Goal: Information Seeking & Learning: Find specific fact

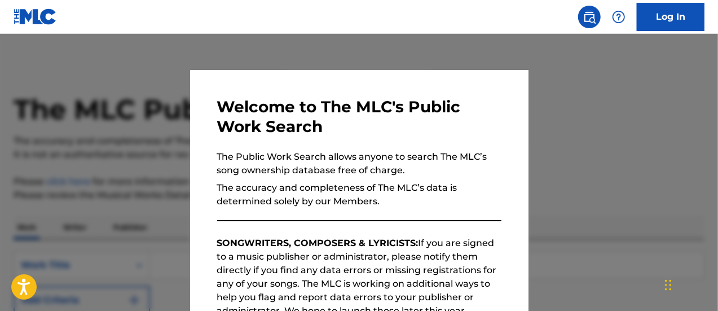
scroll to position [205, 0]
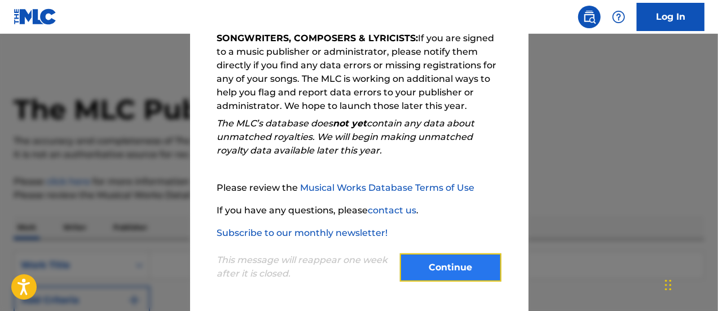
click at [413, 268] on button "Continue" at bounding box center [451, 267] width 102 height 28
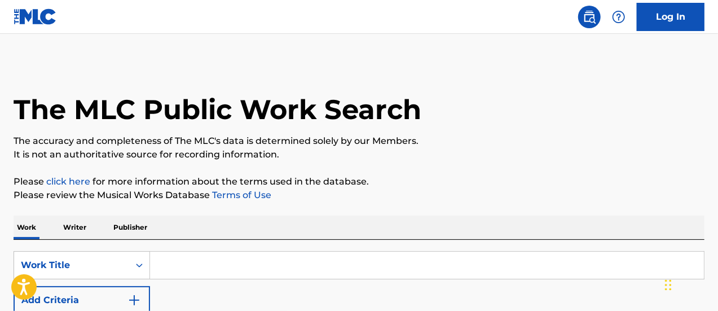
scroll to position [71, 0]
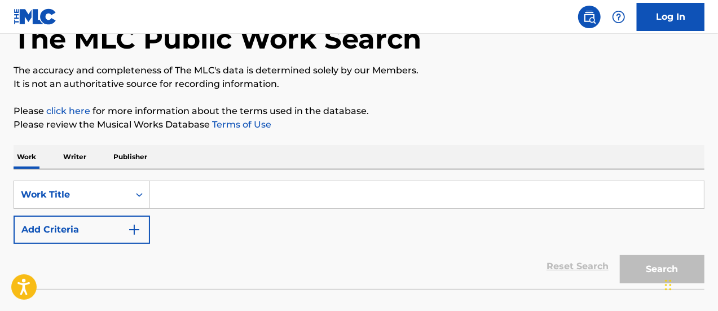
click at [254, 191] on input "Search Form" at bounding box center [427, 194] width 554 height 27
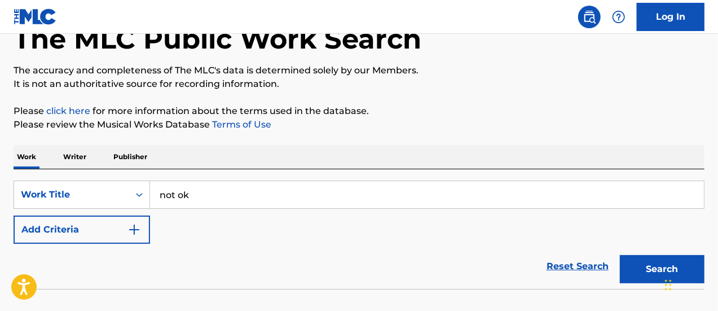
type input "not ok"
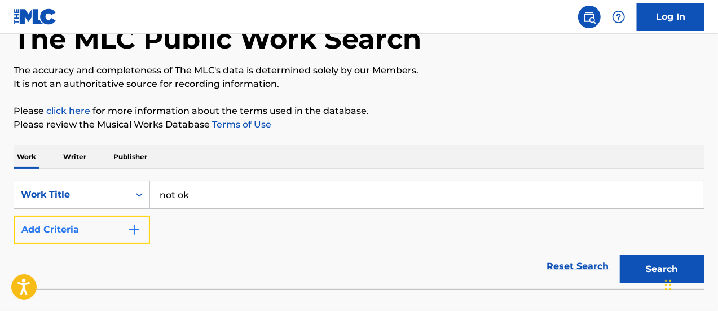
click at [102, 230] on button "Add Criteria" at bounding box center [82, 230] width 137 height 28
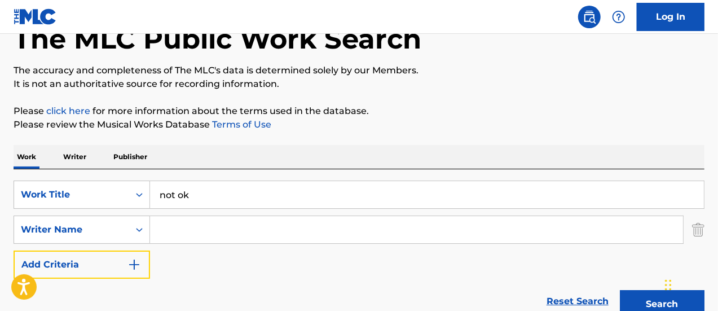
scroll to position [98, 0]
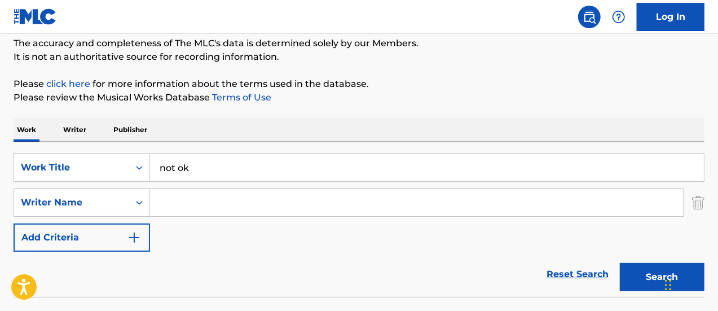
click at [194, 207] on input "Search Form" at bounding box center [416, 202] width 533 height 27
type input "irwin"
click at [620, 263] on button "Search" at bounding box center [662, 277] width 85 height 28
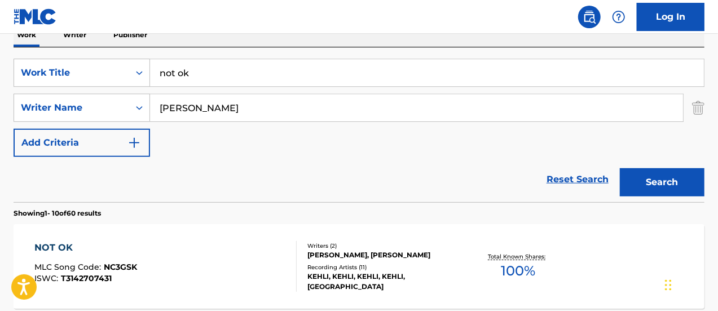
scroll to position [249, 0]
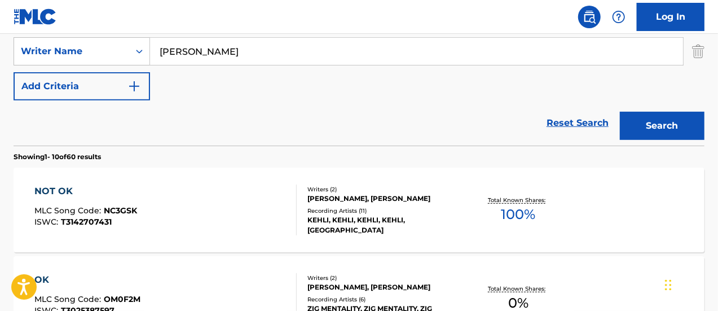
click at [208, 206] on div "NOT OK MLC Song Code : NC3GSK ISWC : T3142707431" at bounding box center [165, 210] width 263 height 51
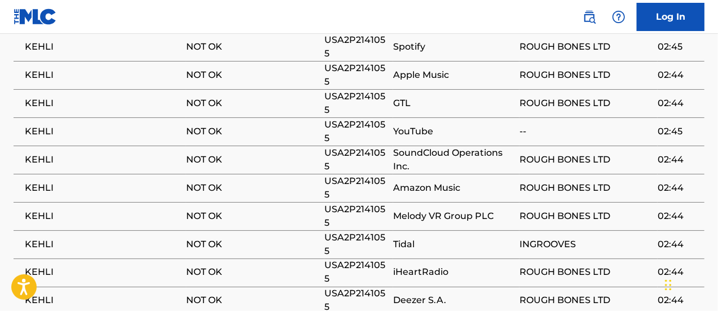
scroll to position [914, 0]
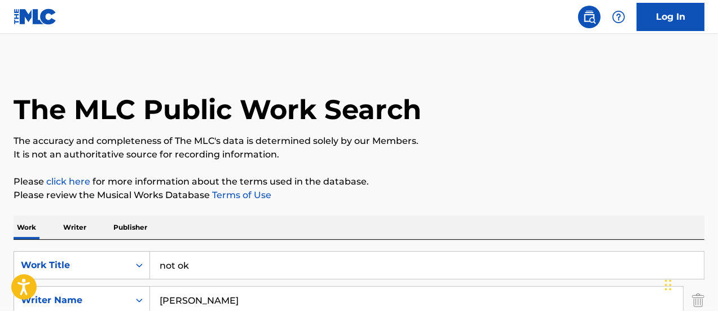
scroll to position [182, 0]
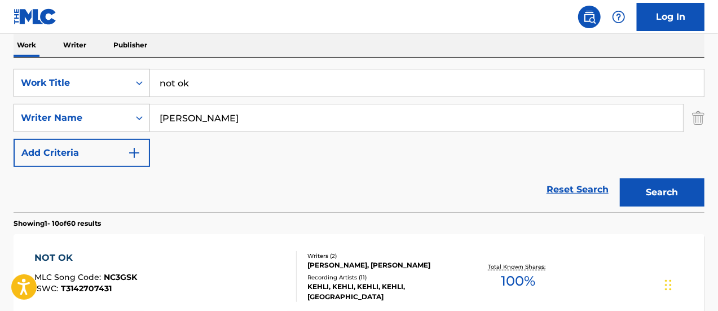
click at [211, 81] on input "not ok" at bounding box center [427, 82] width 554 height 27
click at [179, 119] on input "irwin" at bounding box center [416, 117] width 533 height 27
type input "h"
click at [620, 178] on button "Search" at bounding box center [662, 192] width 85 height 28
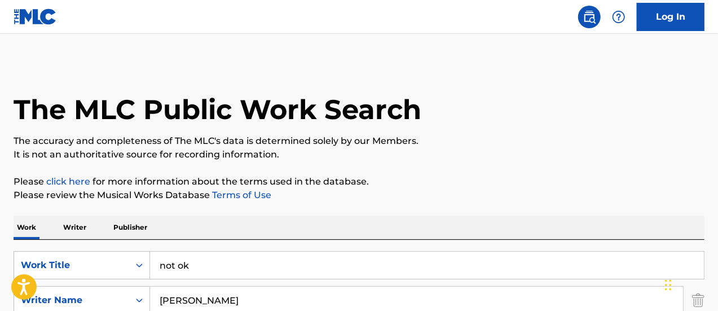
scroll to position [126, 0]
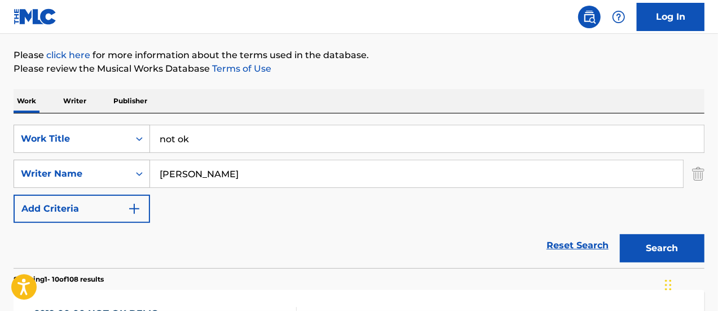
click at [179, 166] on input "clifford" at bounding box center [416, 173] width 533 height 27
type input "hemmings"
click at [620, 234] on button "Search" at bounding box center [662, 248] width 85 height 28
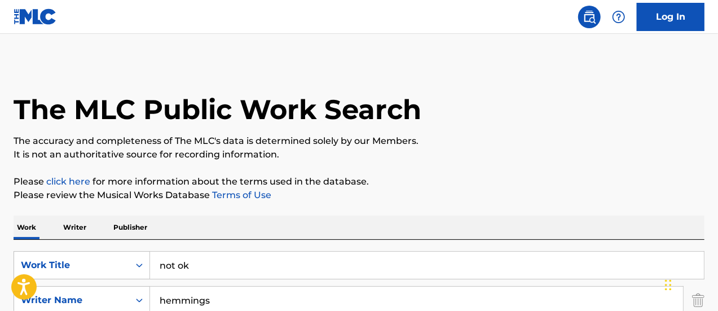
scroll to position [124, 0]
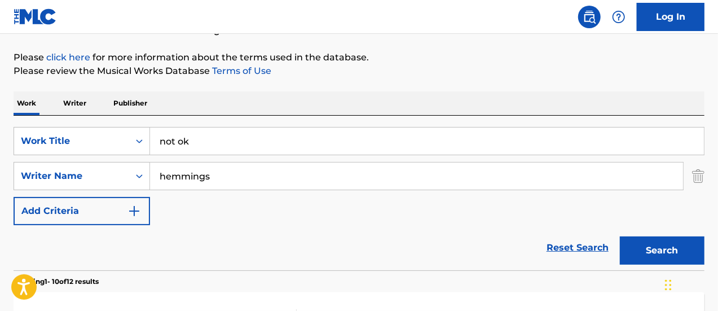
click at [193, 141] on input "not ok" at bounding box center [427, 141] width 554 height 27
type input "n"
type input "contagious"
click at [620, 236] on button "Search" at bounding box center [662, 250] width 85 height 28
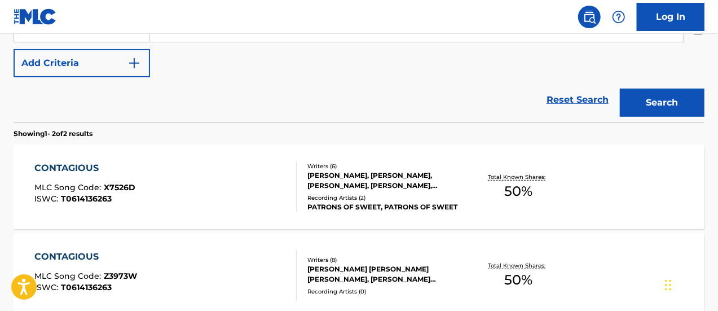
scroll to position [269, 0]
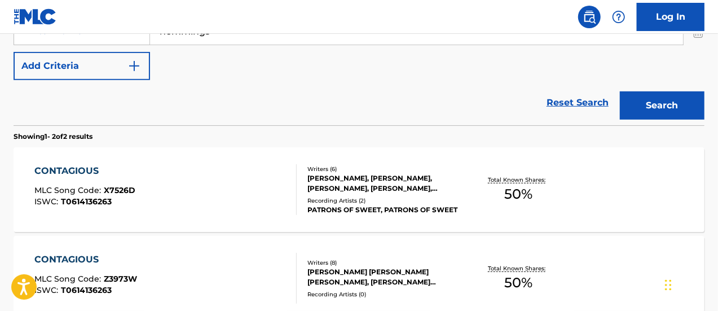
click at [190, 167] on div "CONTAGIOUS MLC Song Code : X7526D ISWC : T0614136263" at bounding box center [165, 189] width 263 height 51
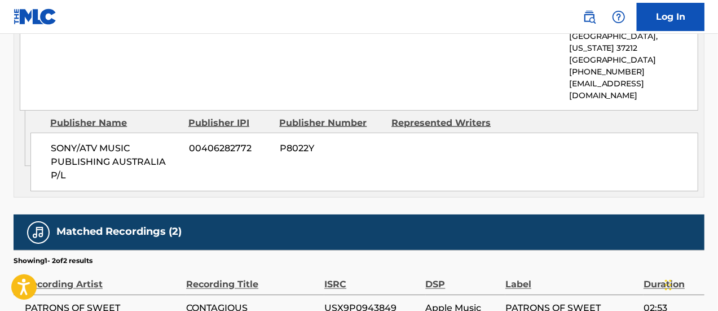
scroll to position [973, 0]
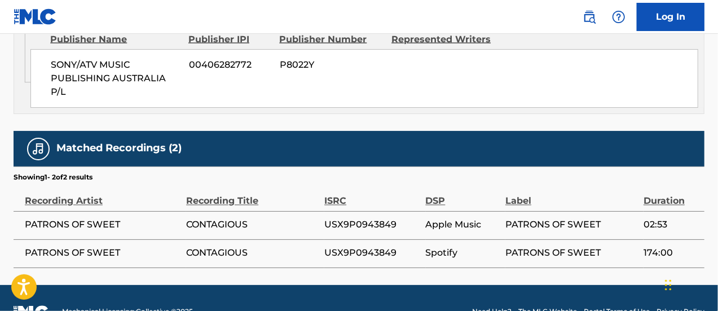
scroll to position [334, 0]
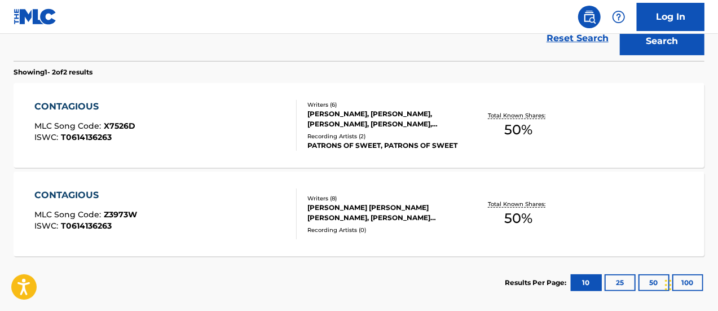
click at [144, 199] on div "CONTAGIOUS MLC Song Code : Z3973W ISWC : T0614136263" at bounding box center [165, 213] width 263 height 51
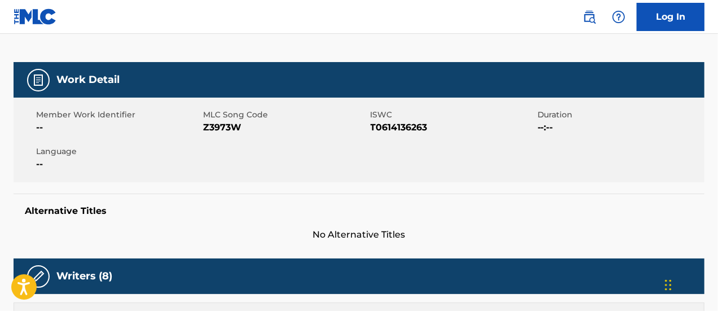
scroll to position [120, 0]
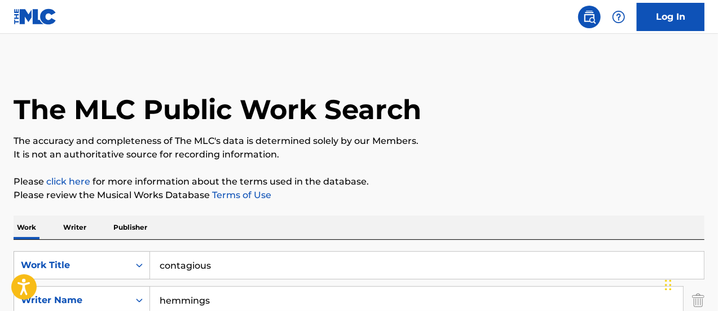
scroll to position [159, 0]
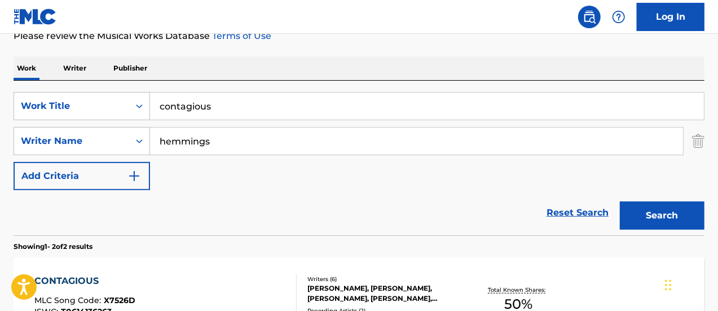
click at [186, 145] on input "hemmings" at bounding box center [416, 141] width 533 height 27
click at [183, 104] on input "contagious" at bounding box center [427, 106] width 554 height 27
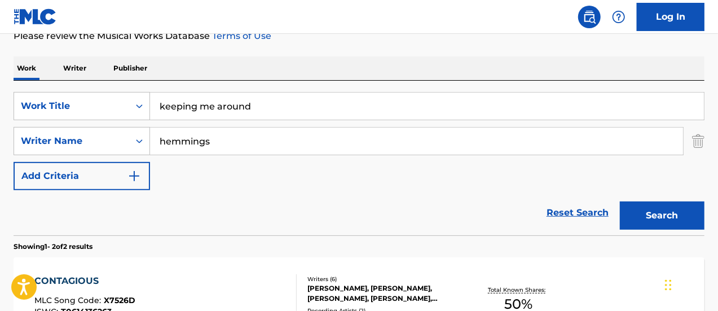
click at [620, 201] on button "Search" at bounding box center [662, 215] width 85 height 28
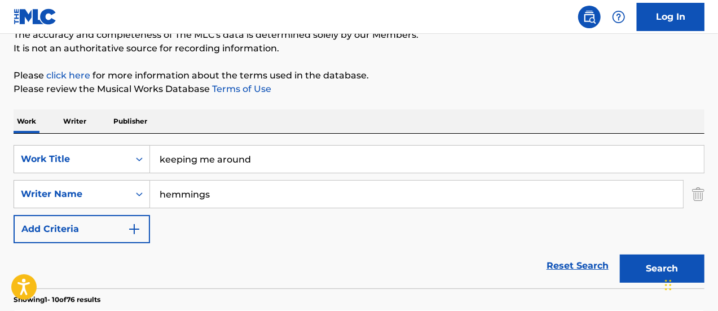
scroll to position [106, 0]
click at [218, 159] on input "keeping me around" at bounding box center [427, 159] width 554 height 27
click at [620, 255] on button "Search" at bounding box center [662, 269] width 85 height 28
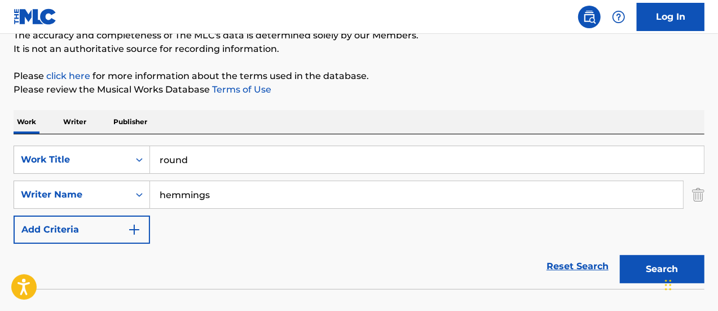
scroll to position [178, 0]
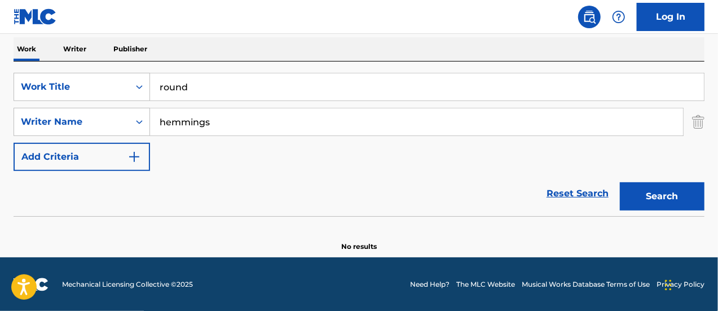
click at [181, 89] on input "round" at bounding box center [427, 86] width 554 height 27
type input "around"
click at [620, 182] on button "Search" at bounding box center [662, 196] width 85 height 28
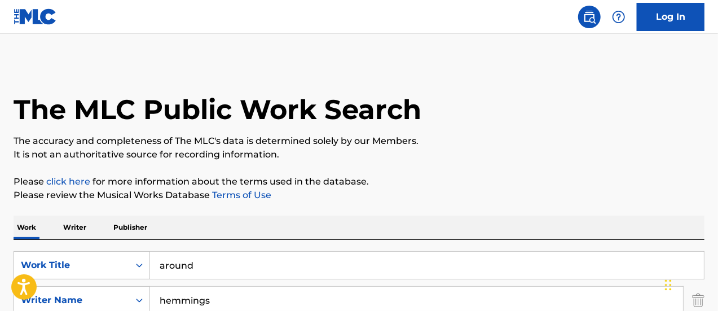
scroll to position [133, 0]
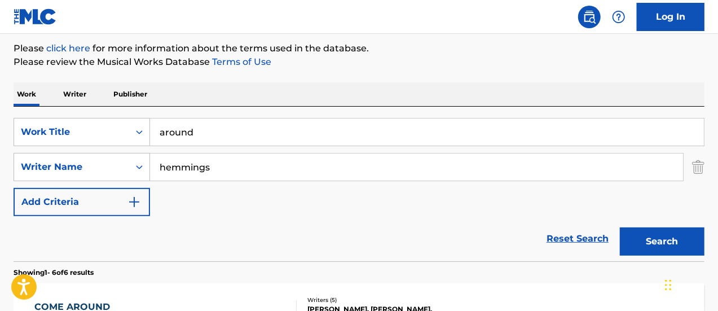
click at [177, 126] on input "around" at bounding box center [427, 132] width 554 height 27
type input "disco"
click at [620, 227] on button "Search" at bounding box center [662, 241] width 85 height 28
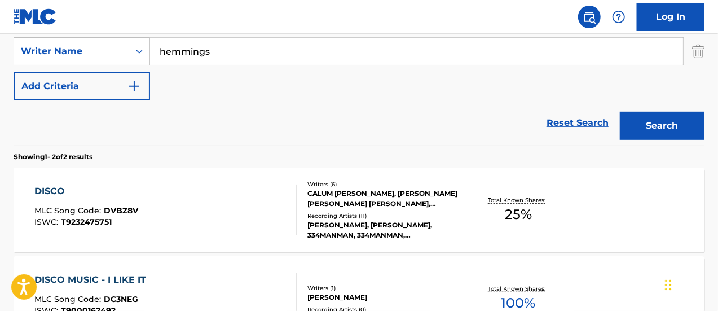
scroll to position [249, 0]
click at [247, 188] on div "DISCO MLC Song Code : DVBZ8V ISWC : T9232475751" at bounding box center [165, 209] width 263 height 51
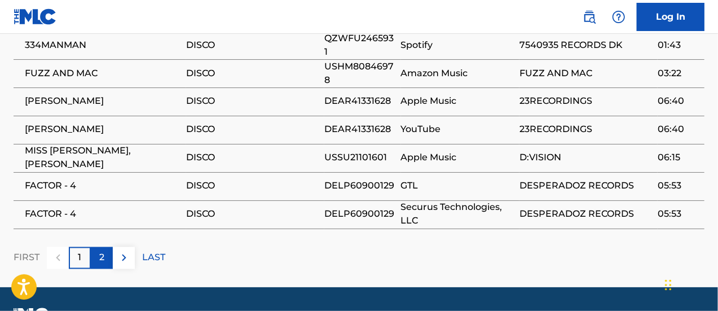
click at [105, 269] on div "2" at bounding box center [102, 258] width 22 height 22
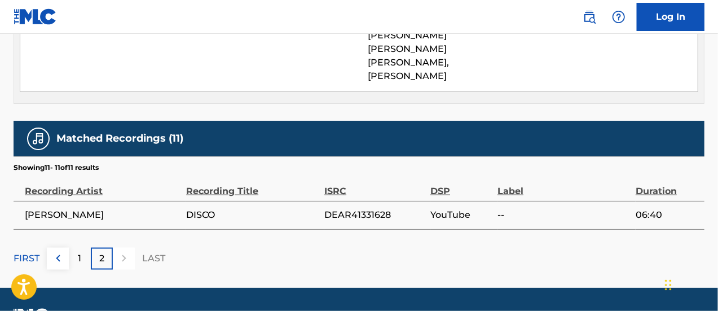
scroll to position [776, 0]
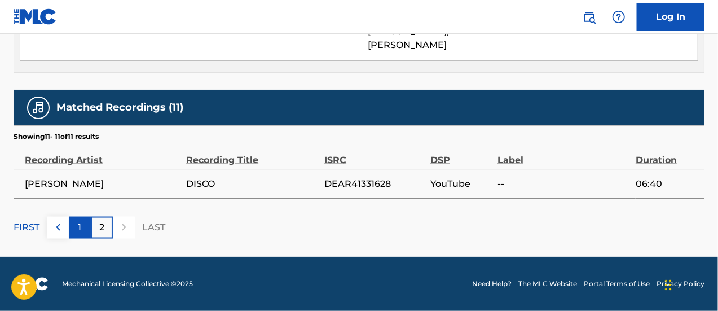
click at [80, 231] on p "1" at bounding box center [79, 228] width 3 height 14
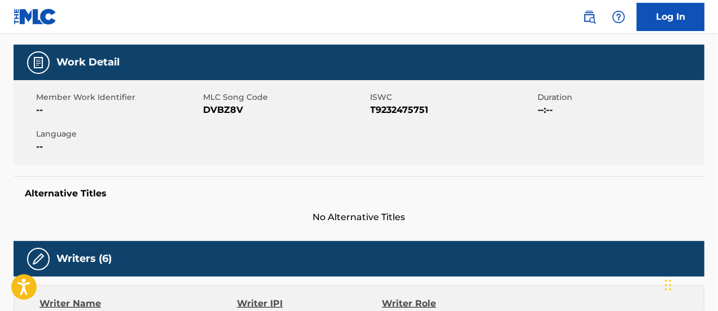
scroll to position [0, 0]
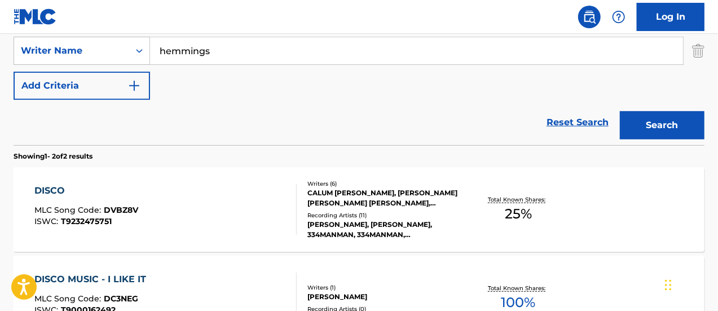
scroll to position [211, 0]
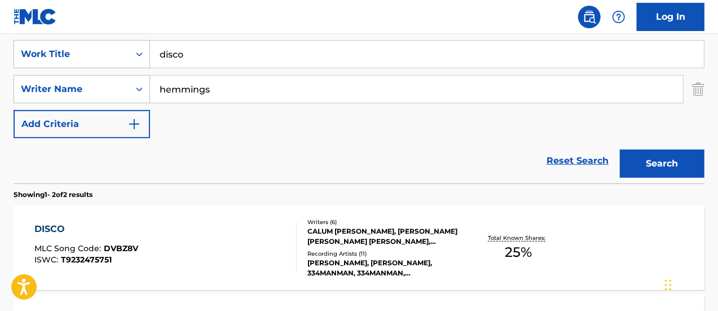
click at [174, 59] on input "disco" at bounding box center [427, 54] width 554 height 27
type input "make or break"
type input "irwin"
click at [620, 150] on button "Search" at bounding box center [662, 164] width 85 height 28
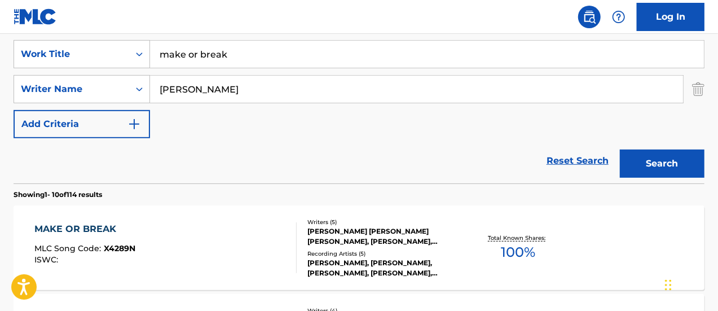
scroll to position [328, 0]
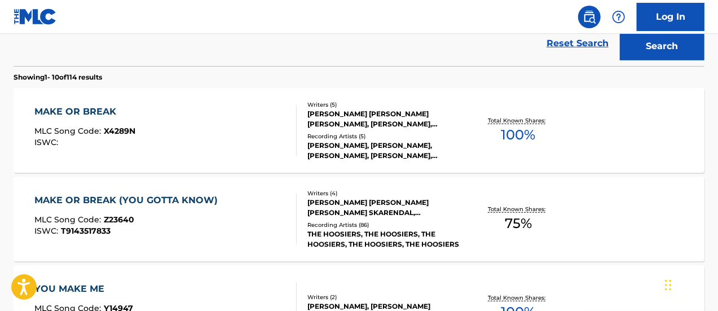
click at [184, 120] on div "MAKE OR BREAK MLC Song Code : X4289N ISWC :" at bounding box center [165, 130] width 263 height 51
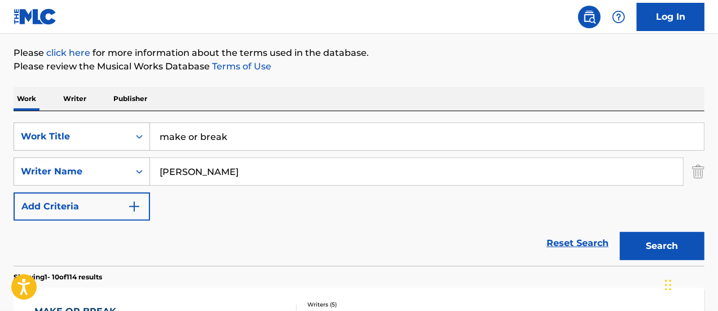
scroll to position [79, 0]
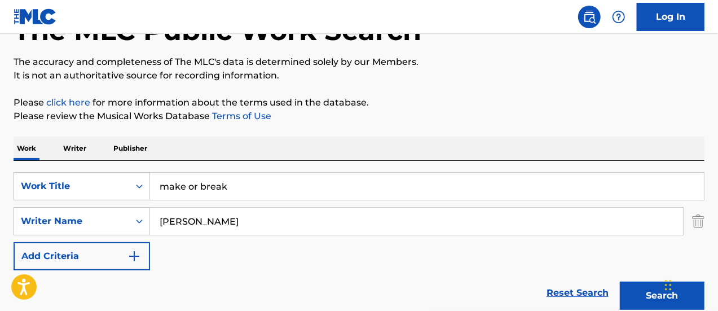
click at [210, 186] on input "make or break" at bounding box center [427, 186] width 554 height 27
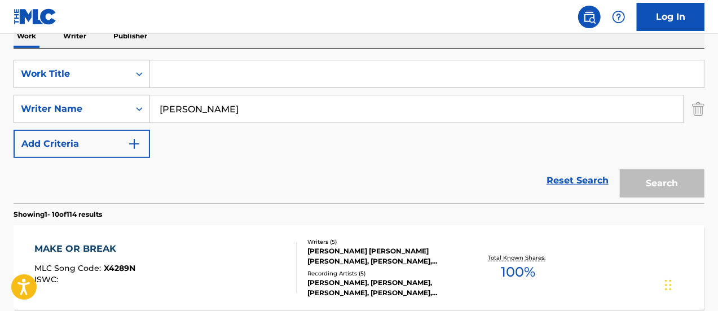
scroll to position [192, 0]
click at [133, 39] on p "Publisher" at bounding box center [130, 36] width 41 height 24
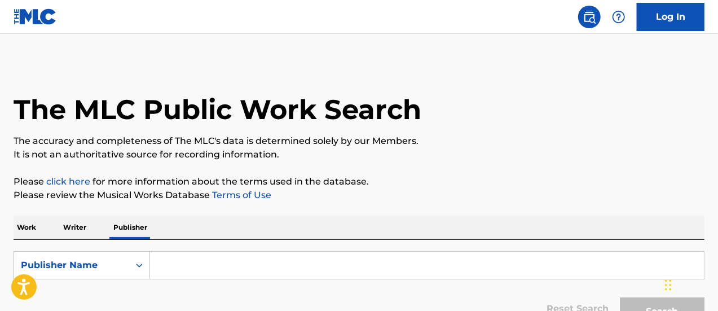
scroll to position [80, 0]
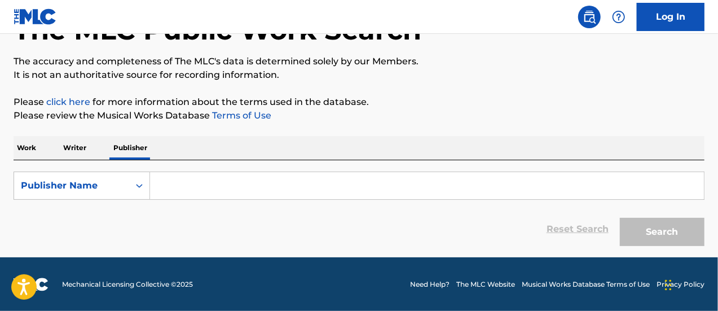
click at [188, 185] on input "Search Form" at bounding box center [427, 185] width 554 height 27
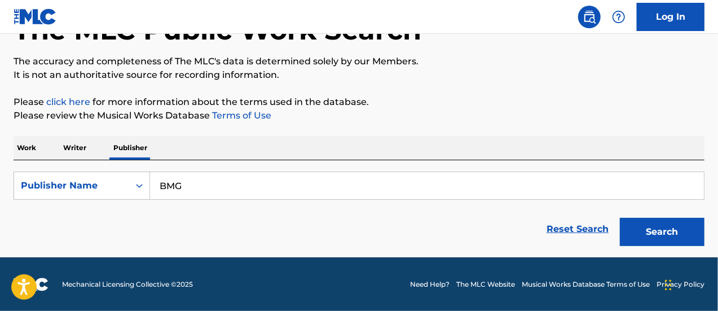
click at [620, 218] on button "Search" at bounding box center [662, 232] width 85 height 28
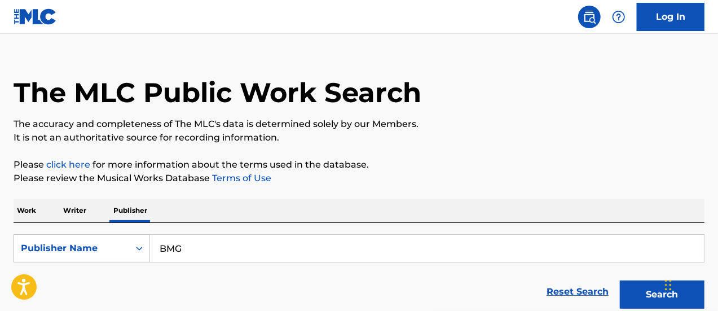
scroll to position [0, 0]
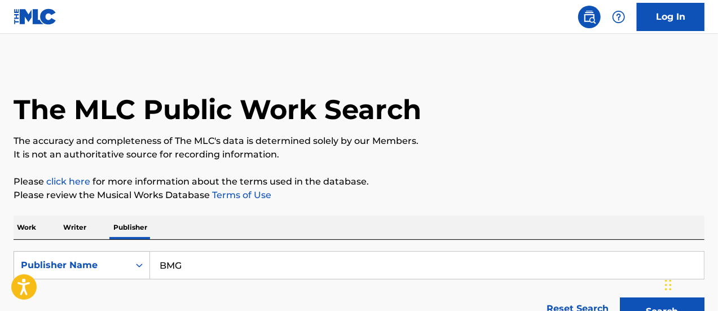
click at [167, 265] on input "BMG" at bounding box center [427, 265] width 554 height 27
type input "Universal Music"
click at [620, 297] on button "Search" at bounding box center [662, 311] width 85 height 28
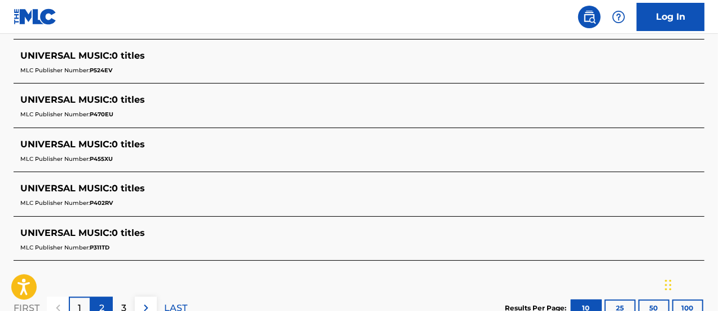
click at [102, 301] on p "2" at bounding box center [101, 308] width 5 height 14
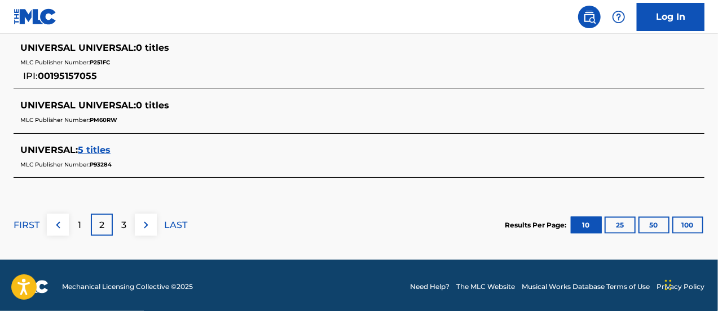
scroll to position [605, 0]
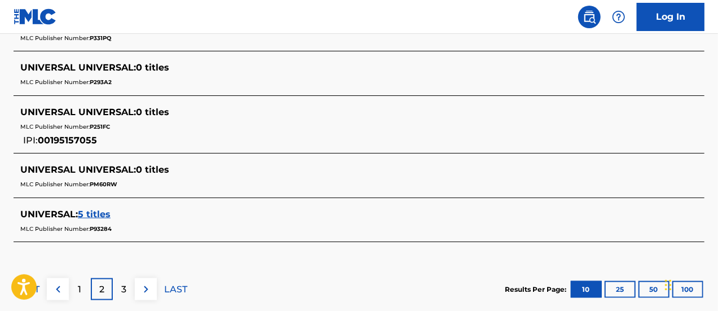
click at [99, 214] on span "5 titles" at bounding box center [94, 214] width 33 height 11
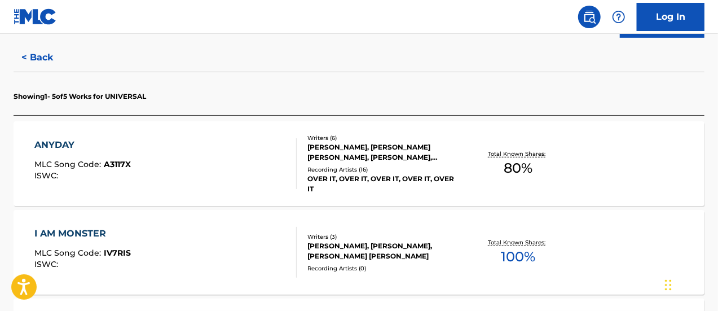
scroll to position [282, 0]
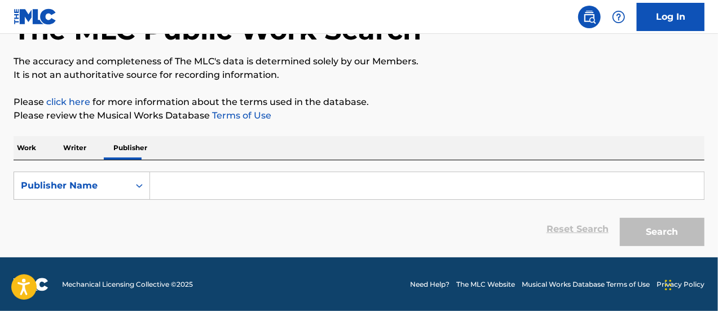
click at [186, 180] on input "Search Form" at bounding box center [427, 185] width 554 height 27
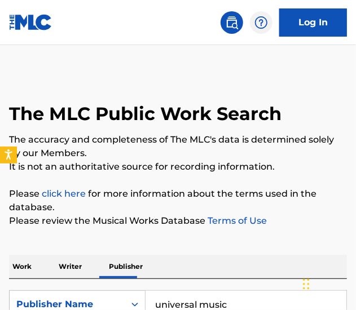
scroll to position [140, 0]
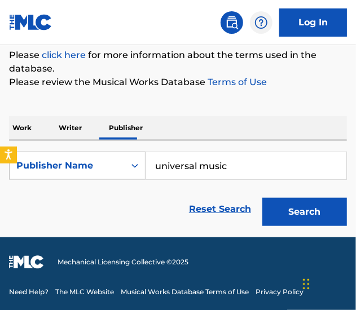
click at [221, 167] on input "universal music" at bounding box center [246, 165] width 201 height 27
paste input "Universal Music Publishing Group"
type input "Universal Music Publishing Group"
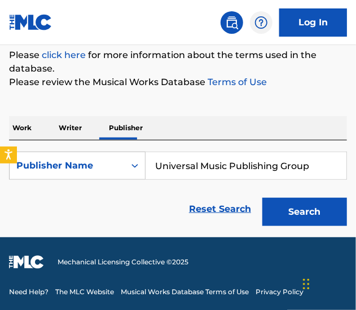
click at [262, 198] on button "Search" at bounding box center [304, 212] width 85 height 28
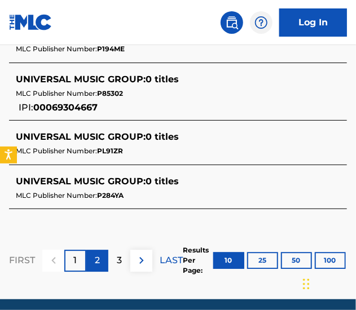
click at [102, 261] on div "2" at bounding box center [97, 261] width 22 height 22
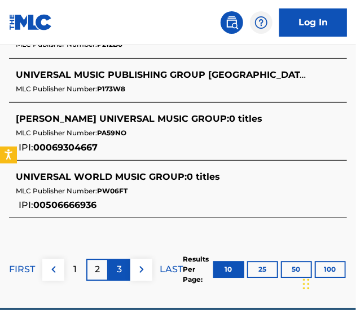
click at [111, 268] on div "3" at bounding box center [119, 270] width 22 height 22
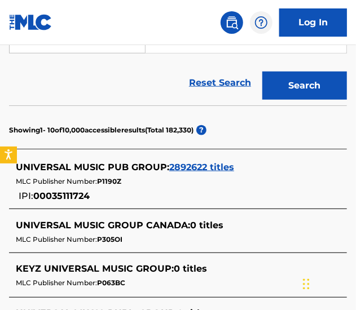
scroll to position [266, 0]
click at [202, 170] on span "2892622 titles" at bounding box center [201, 167] width 65 height 11
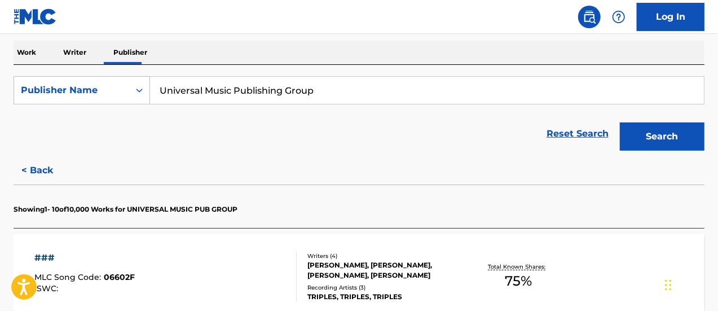
scroll to position [170, 0]
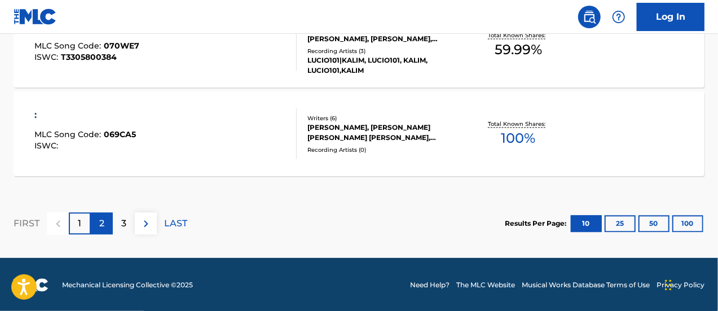
click at [93, 227] on div "2" at bounding box center [102, 223] width 22 height 22
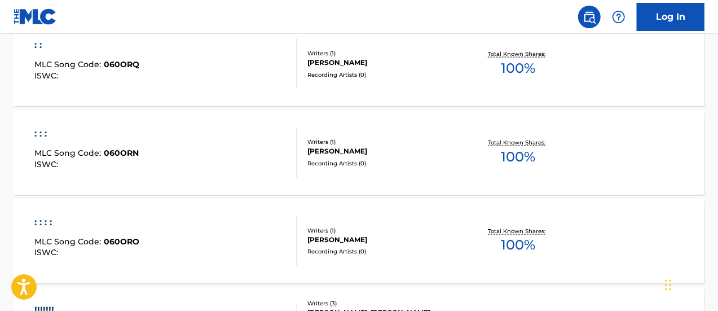
scroll to position [1115, 0]
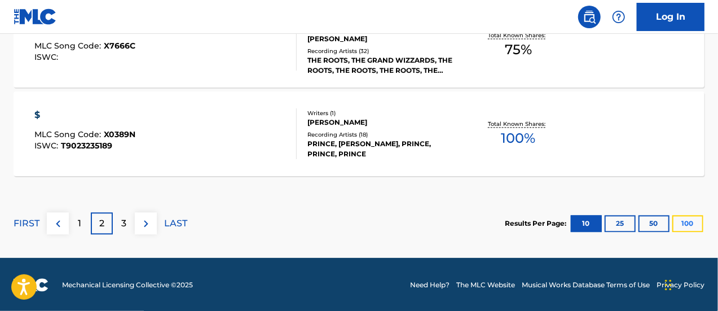
click at [683, 219] on button "100" at bounding box center [688, 223] width 31 height 17
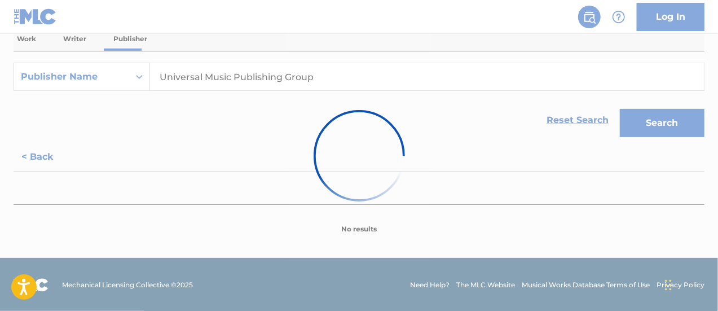
click at [475, 205] on div at bounding box center [359, 155] width 718 height 311
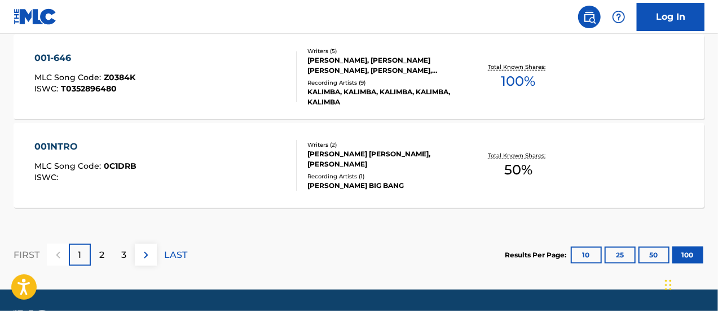
scroll to position [9089, 0]
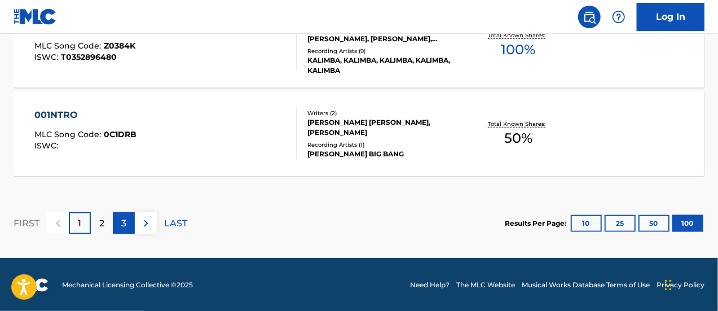
click at [120, 218] on div "3" at bounding box center [124, 223] width 22 height 22
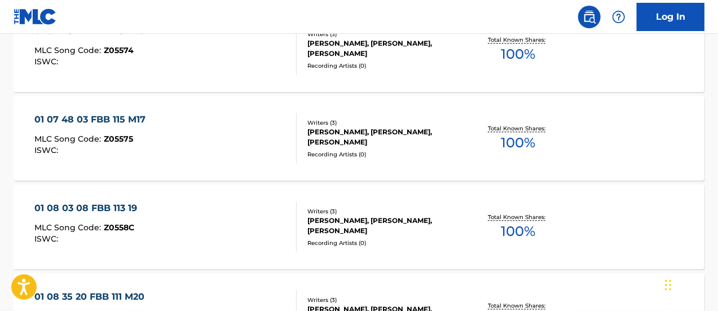
scroll to position [1260, 0]
